Goal: Communication & Community: Answer question/provide support

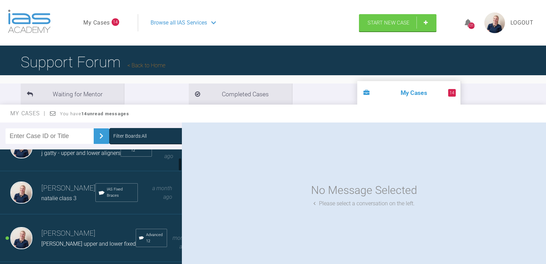
scroll to position [103, 0]
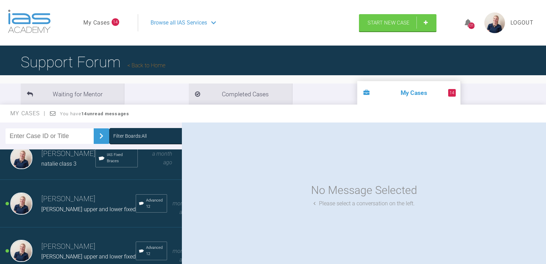
click at [133, 136] on div "Filter Boards: All" at bounding box center [129, 136] width 33 height 8
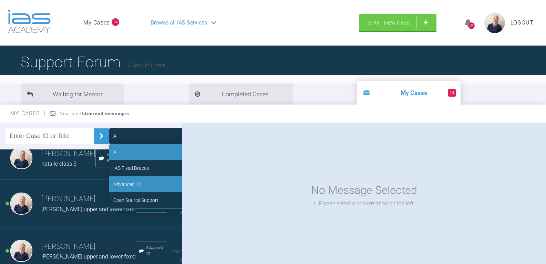
click at [135, 182] on div "Advanced 12" at bounding box center [127, 184] width 28 height 8
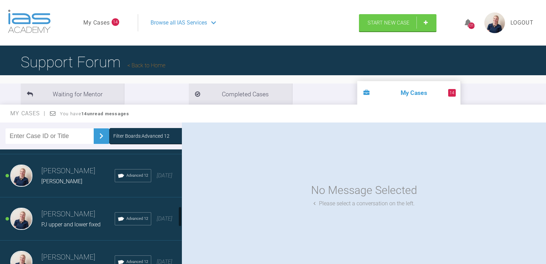
scroll to position [344, 0]
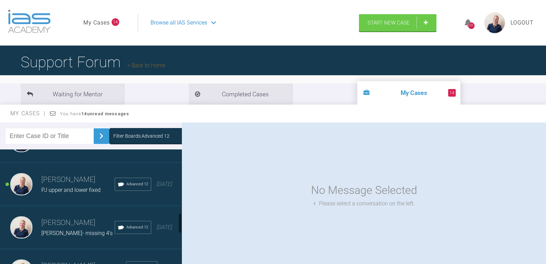
click at [63, 193] on span "PJ upper and lower fixed" at bounding box center [70, 189] width 59 height 7
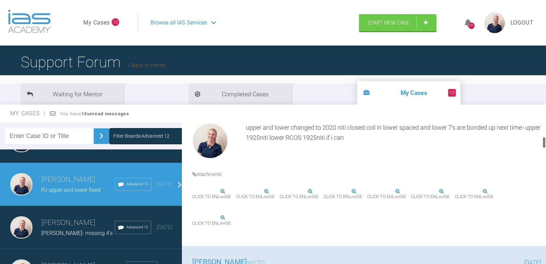
scroll to position [207, 0]
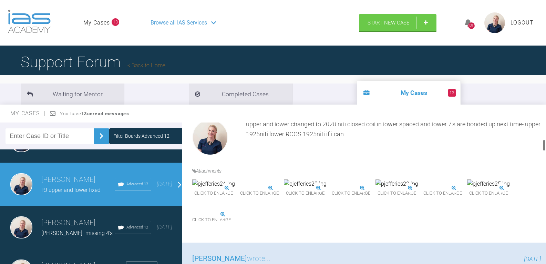
click at [332, 188] on img at bounding box center [332, 188] width 0 height 0
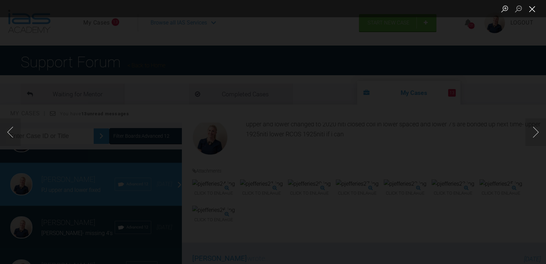
click at [533, 9] on button "Close lightbox" at bounding box center [532, 9] width 14 height 12
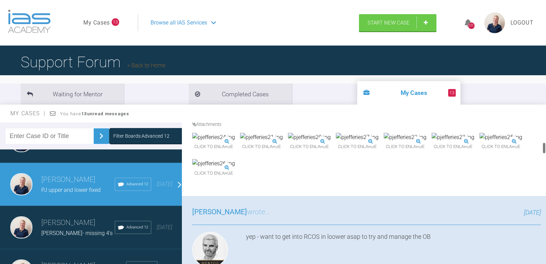
scroll to position [241, 0]
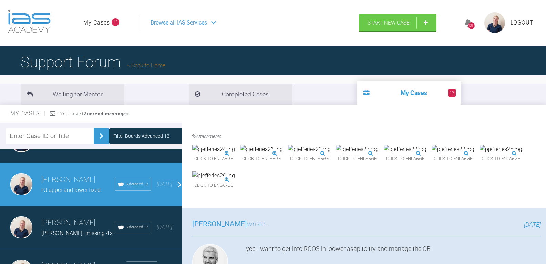
click at [480, 154] on img at bounding box center [501, 149] width 43 height 9
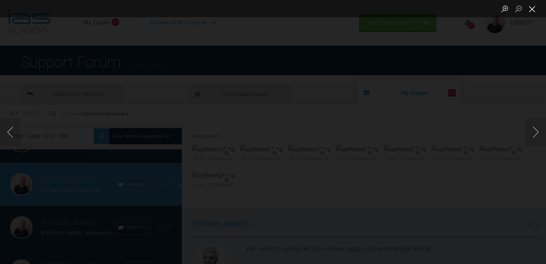
click at [532, 11] on button "Close lightbox" at bounding box center [532, 9] width 14 height 12
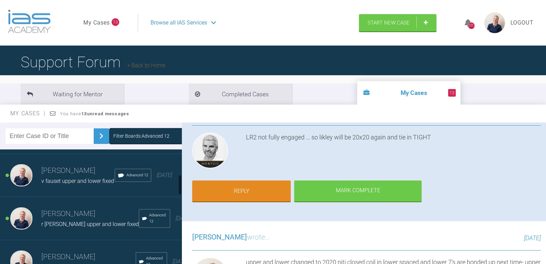
scroll to position [138, 0]
click at [77, 220] on h3 "[PERSON_NAME]" at bounding box center [89, 214] width 97 height 12
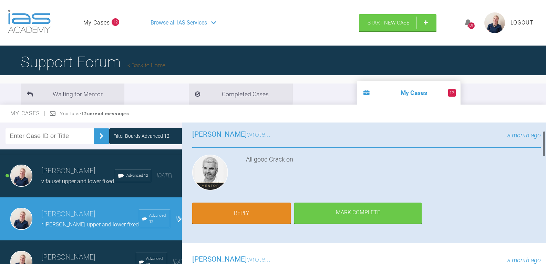
scroll to position [34, 0]
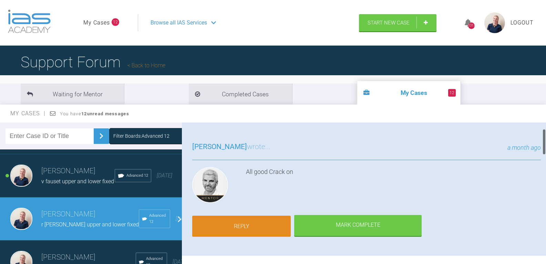
click at [258, 225] on link "Reply" at bounding box center [241, 225] width 99 height 21
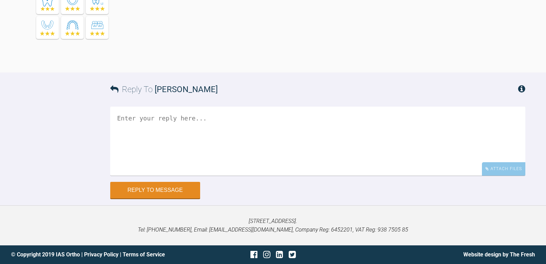
scroll to position [1739, 0]
click at [507, 169] on div "Attach Files" at bounding box center [503, 168] width 43 height 13
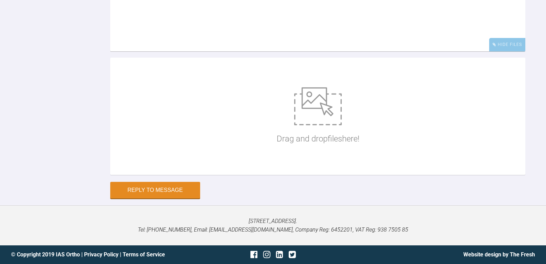
scroll to position [1863, 0]
click at [308, 134] on p "Drag and drop files here!" at bounding box center [318, 138] width 83 height 13
type input "C:\fakepath\rmullings.jpg"
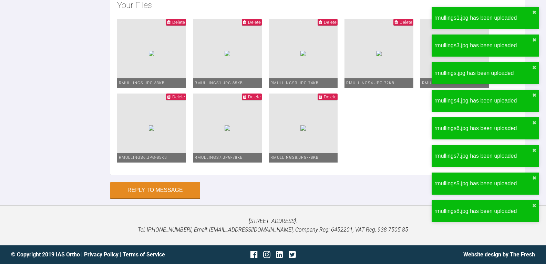
scroll to position [1829, 0]
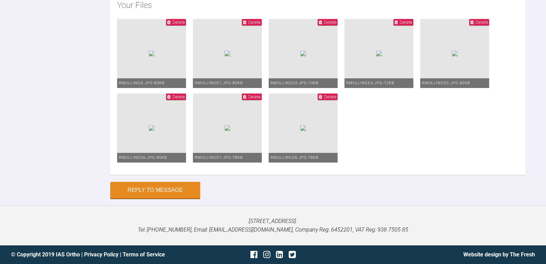
scroll to position [1932, 0]
type textarea "upper and lower 0.22mbt legend brackets confession didn't post bond up! so this…"
click at [158, 185] on button "Reply to Message" at bounding box center [155, 190] width 90 height 17
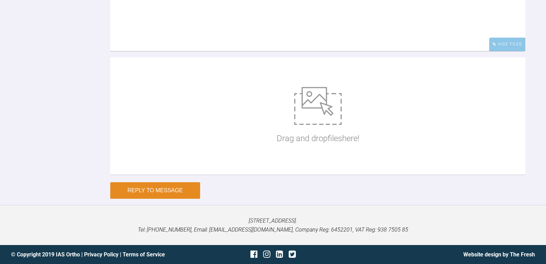
scroll to position [1918, 0]
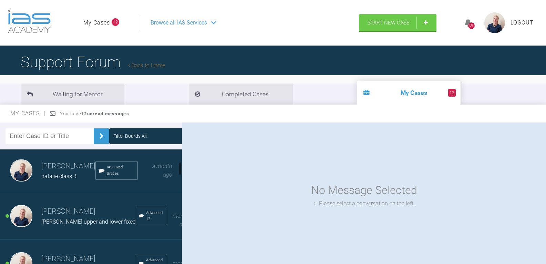
scroll to position [103, 0]
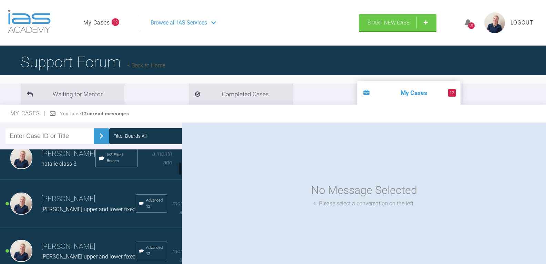
click at [116, 133] on div "Filter Boards: All" at bounding box center [129, 136] width 33 height 8
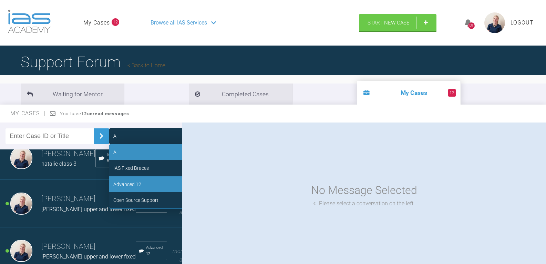
click at [130, 183] on div "Advanced 12" at bounding box center [127, 184] width 28 height 8
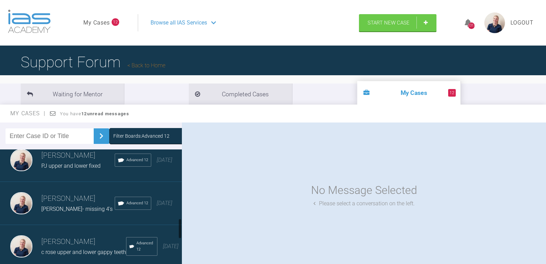
scroll to position [379, 0]
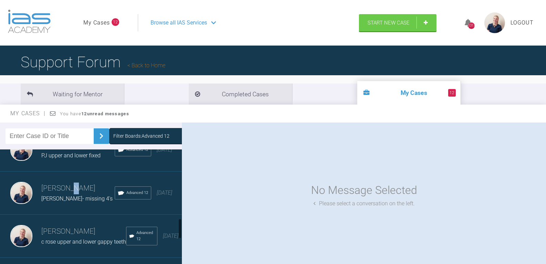
click at [66, 189] on div "[PERSON_NAME]- missing 4's Advanced 12 [DATE]" at bounding box center [93, 192] width 187 height 43
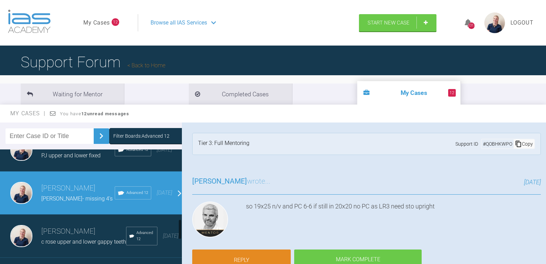
click at [65, 158] on span "PJ upper and lower fixed" at bounding box center [70, 155] width 59 height 7
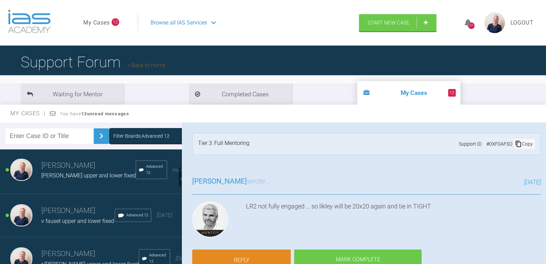
scroll to position [86, 0]
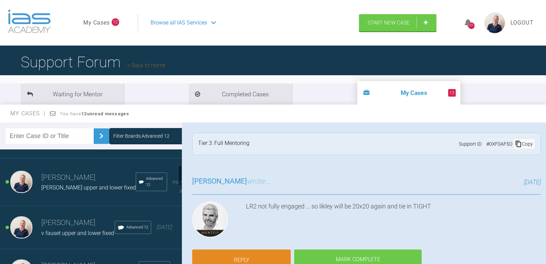
click at [81, 218] on h3 "[PERSON_NAME]" at bounding box center [77, 223] width 73 height 12
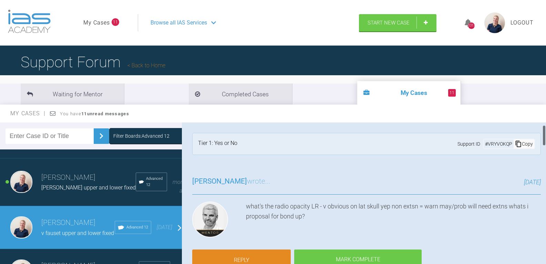
scroll to position [34, 0]
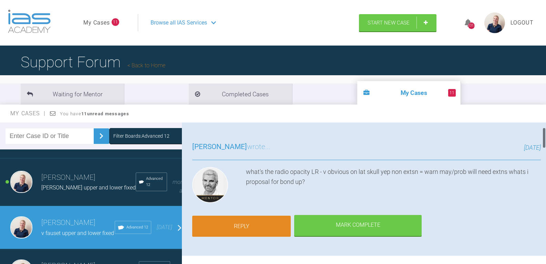
click at [268, 223] on link "Reply" at bounding box center [241, 225] width 99 height 21
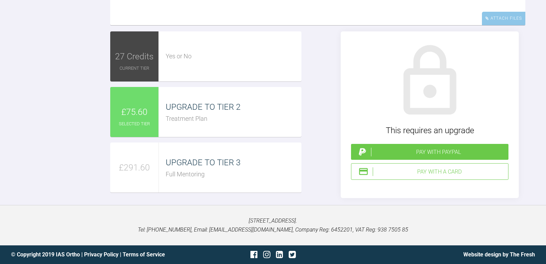
scroll to position [1376, 0]
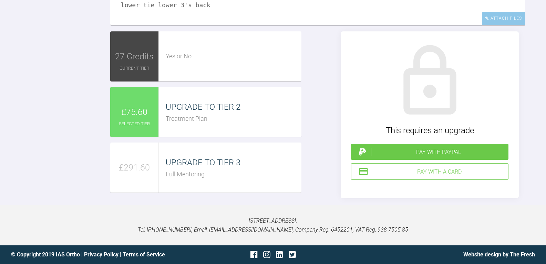
drag, startPoint x: 137, startPoint y: 49, endPoint x: 114, endPoint y: 45, distance: 23.5
type textarea "i dno think the radio-opacity in the [MEDICAL_DATA] is actually in the [MEDICAL…"
click at [441, 156] on div "Pay with PayPal" at bounding box center [438, 151] width 135 height 9
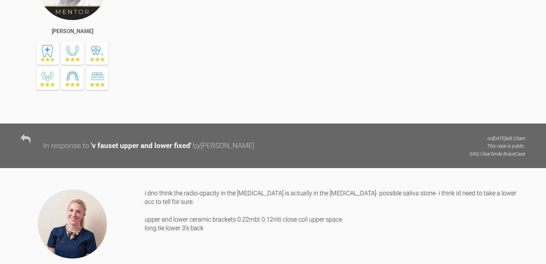
scroll to position [932, 0]
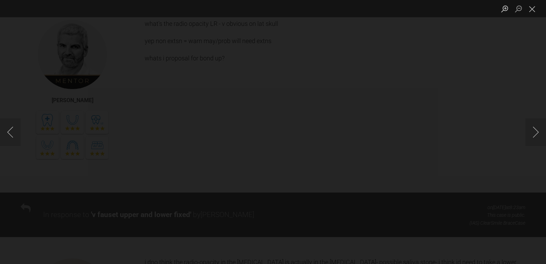
click at [273, 132] on img "Lightbox" at bounding box center [273, 132] width 0 height 0
click at [298, 187] on img "Lightbox" at bounding box center [247, 76] width 1097 height 529
click at [533, 11] on button "Close lightbox" at bounding box center [532, 9] width 14 height 12
